Goal: Information Seeking & Learning: Understand process/instructions

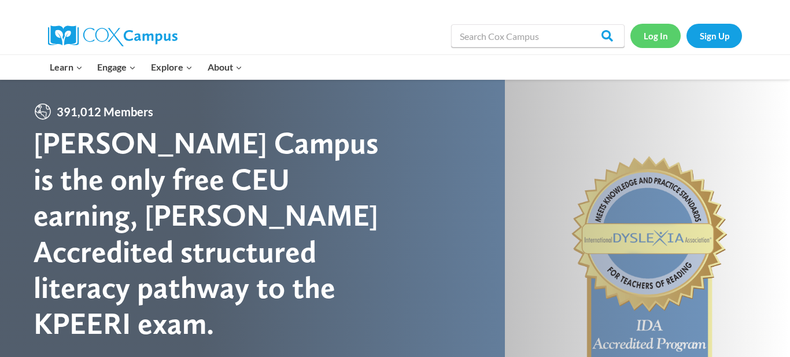
click at [659, 36] on link "Log In" at bounding box center [656, 36] width 50 height 24
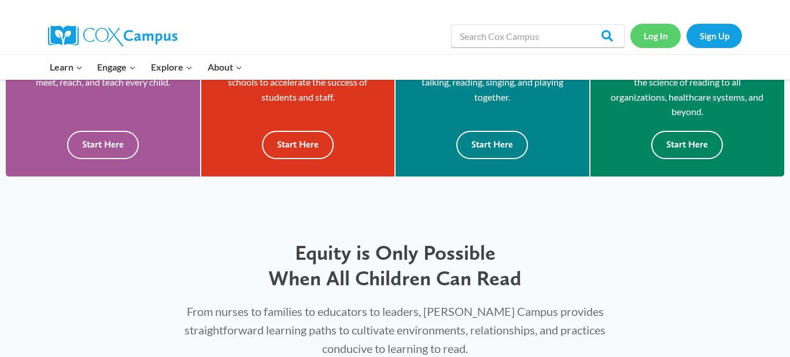
scroll to position [584, 0]
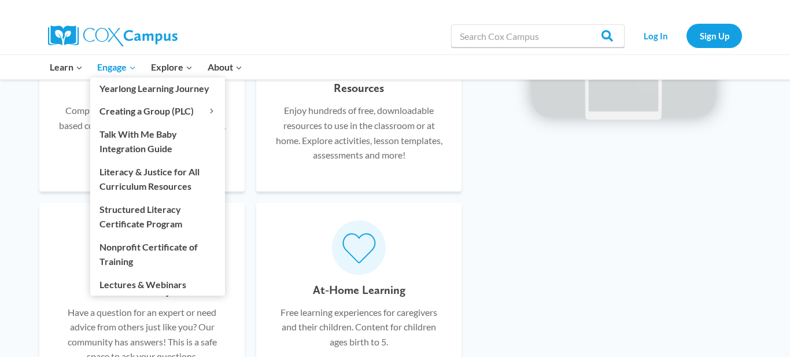
scroll to position [788, 0]
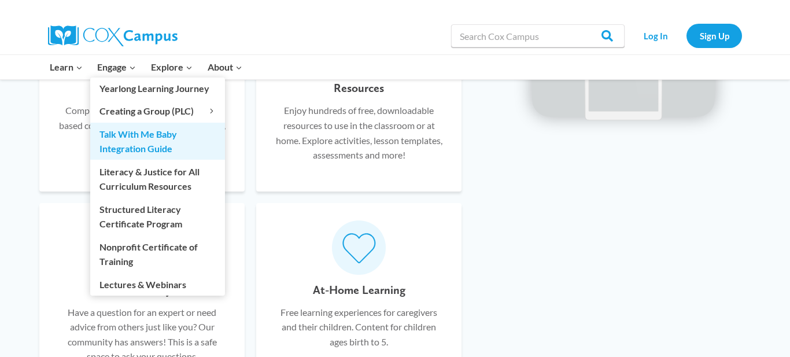
click at [120, 156] on link "Talk With Me Baby Integration Guide" at bounding box center [157, 141] width 135 height 37
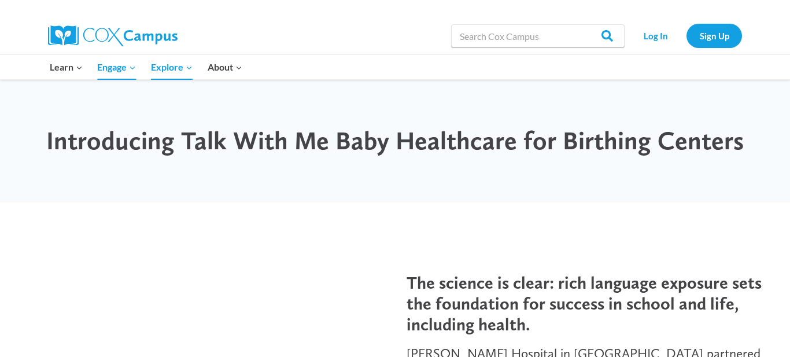
scroll to position [987, 0]
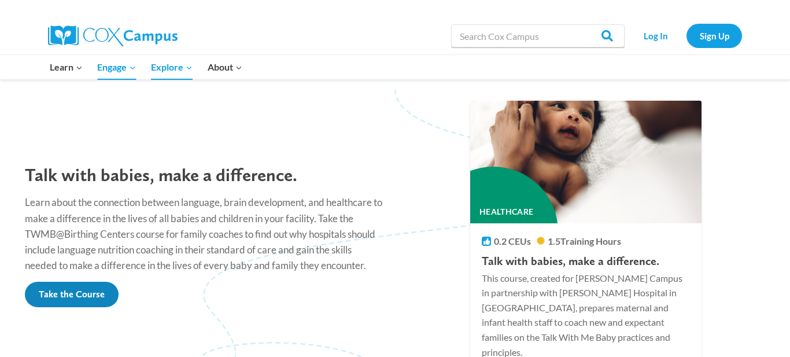
click at [89, 289] on span "Take the Course" at bounding box center [72, 294] width 66 height 11
